Goal: Task Accomplishment & Management: Manage account settings

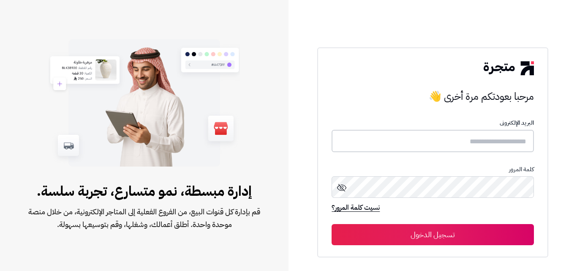
click at [423, 145] on input "text" at bounding box center [433, 141] width 202 height 22
type input "*"
type input "*********"
click at [480, 235] on button "تسجيل الدخول" at bounding box center [433, 234] width 202 height 21
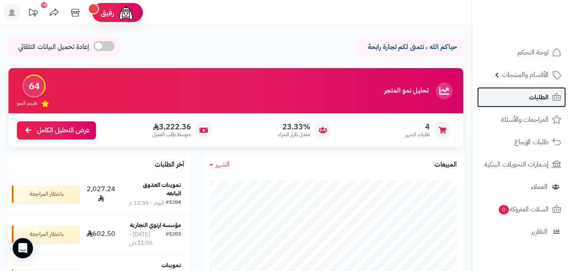
click at [558, 93] on icon at bounding box center [556, 97] width 10 height 10
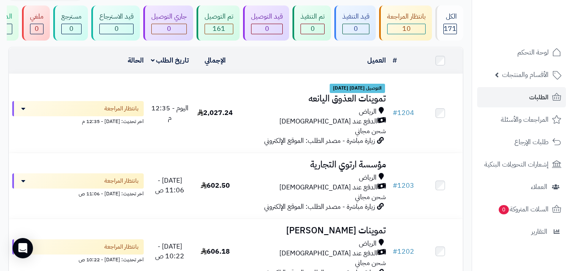
scroll to position [79, 0]
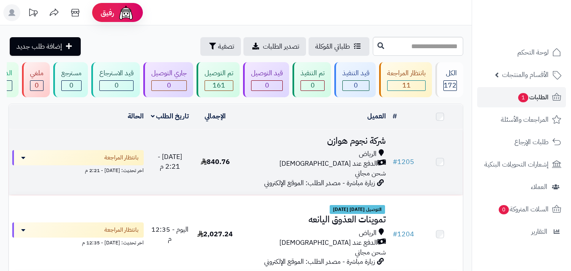
scroll to position [79, 0]
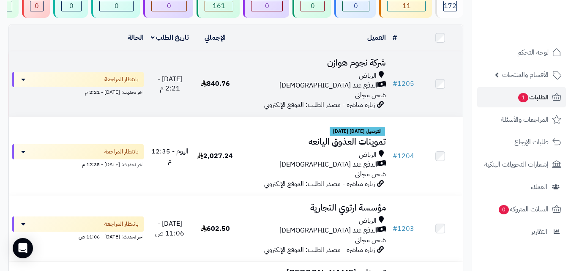
click at [225, 89] on span "840.76" at bounding box center [215, 84] width 29 height 10
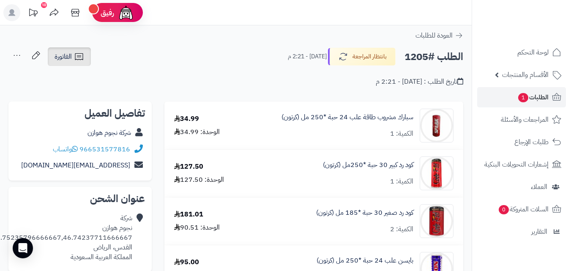
click at [74, 56] on icon at bounding box center [79, 57] width 10 height 10
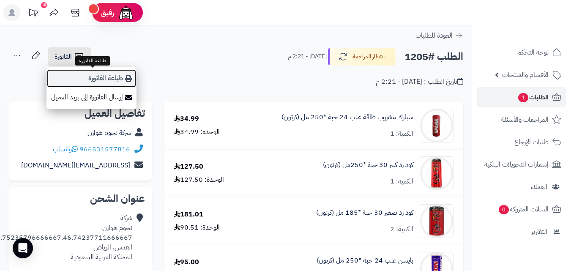
click at [101, 76] on link "طباعة الفاتورة" at bounding box center [91, 78] width 90 height 19
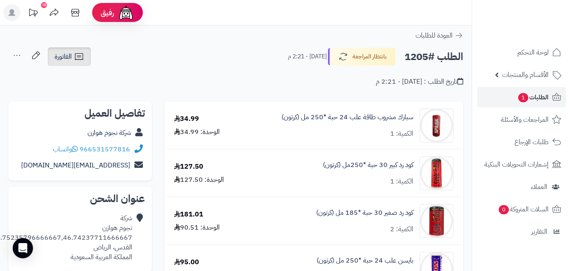
click at [66, 56] on span "الفاتورة" at bounding box center [63, 57] width 17 height 10
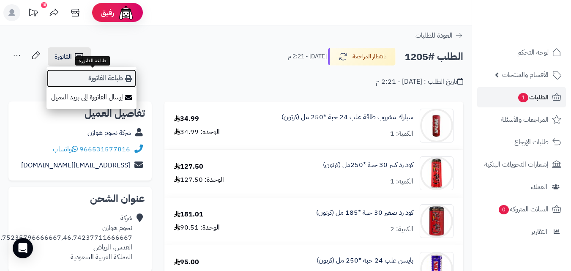
click at [90, 74] on link "طباعة الفاتورة" at bounding box center [91, 78] width 90 height 19
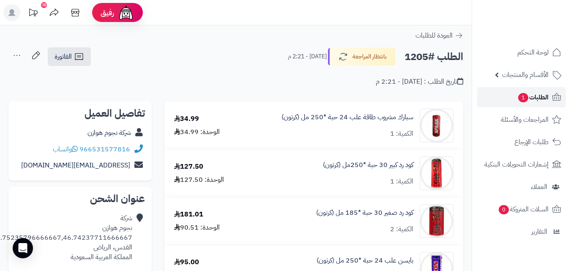
click at [525, 98] on span "1" at bounding box center [523, 98] width 11 height 10
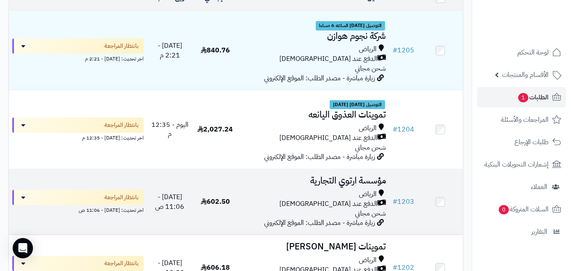
scroll to position [118, 0]
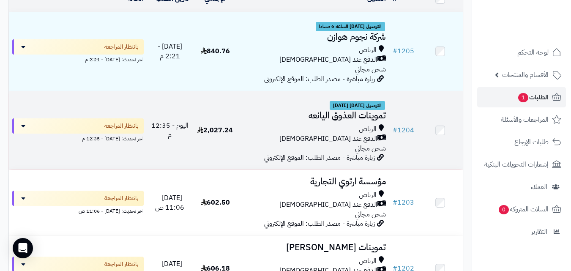
click at [381, 131] on icon at bounding box center [381, 129] width 5 height 10
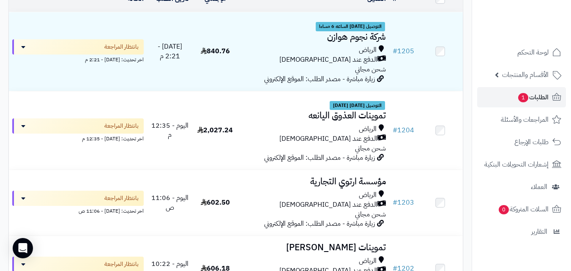
scroll to position [118, 0]
